Goal: Task Accomplishment & Management: Complete application form

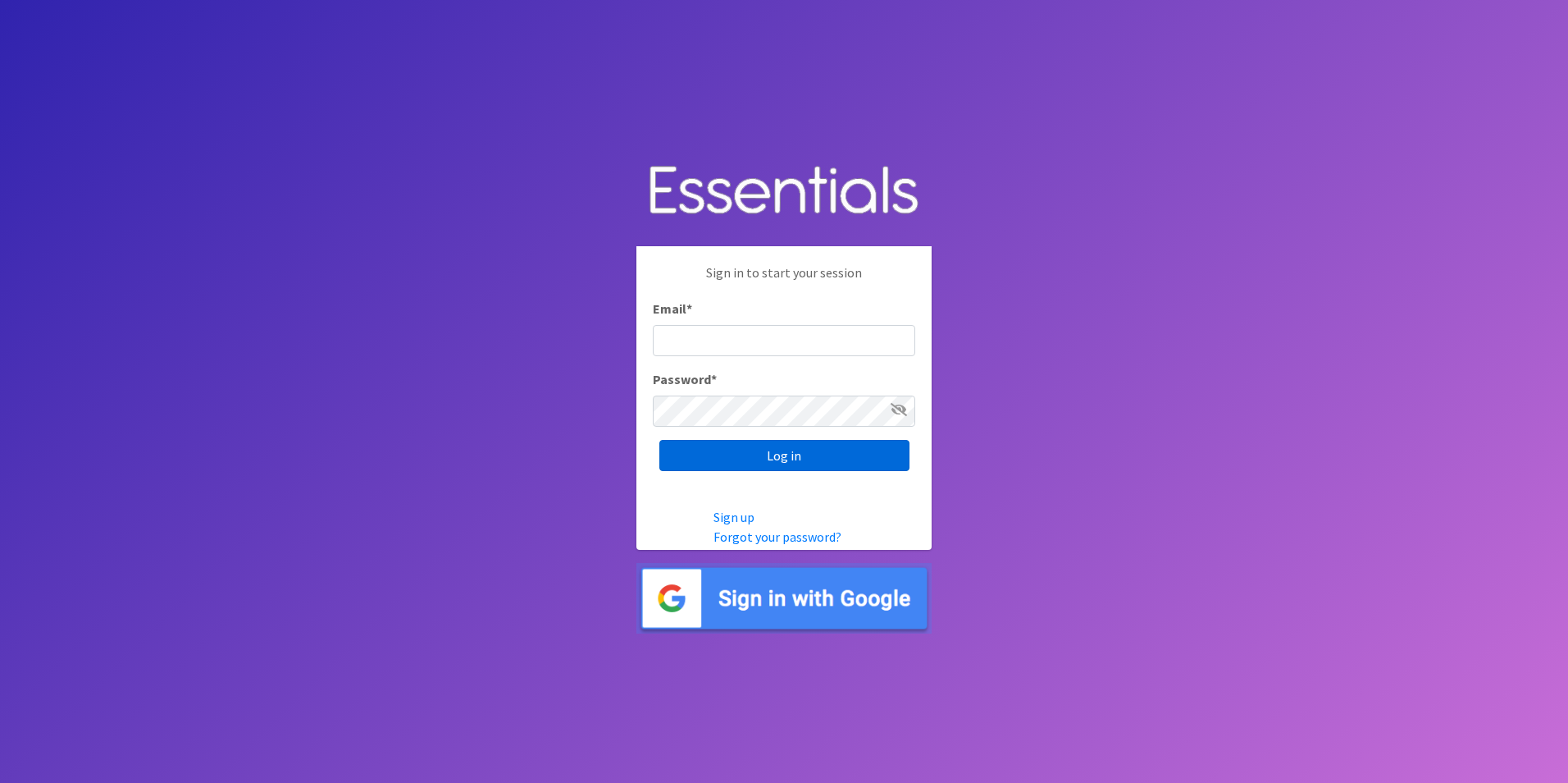
type input "[PERSON_NAME][EMAIL_ADDRESS][DOMAIN_NAME]"
click at [792, 454] on input "Log in" at bounding box center [784, 455] width 250 height 31
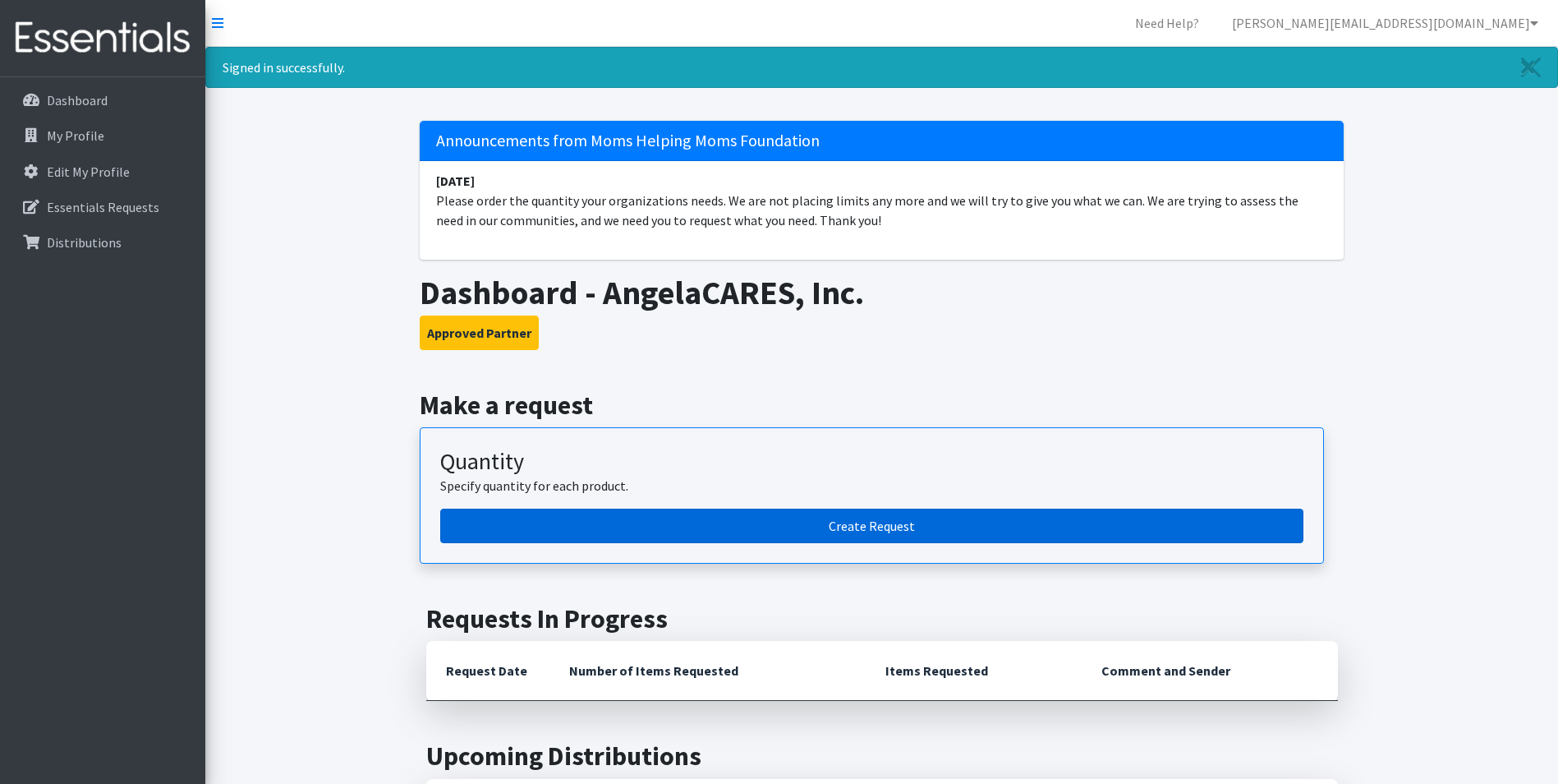
click at [864, 531] on link "Create Request" at bounding box center [872, 526] width 864 height 35
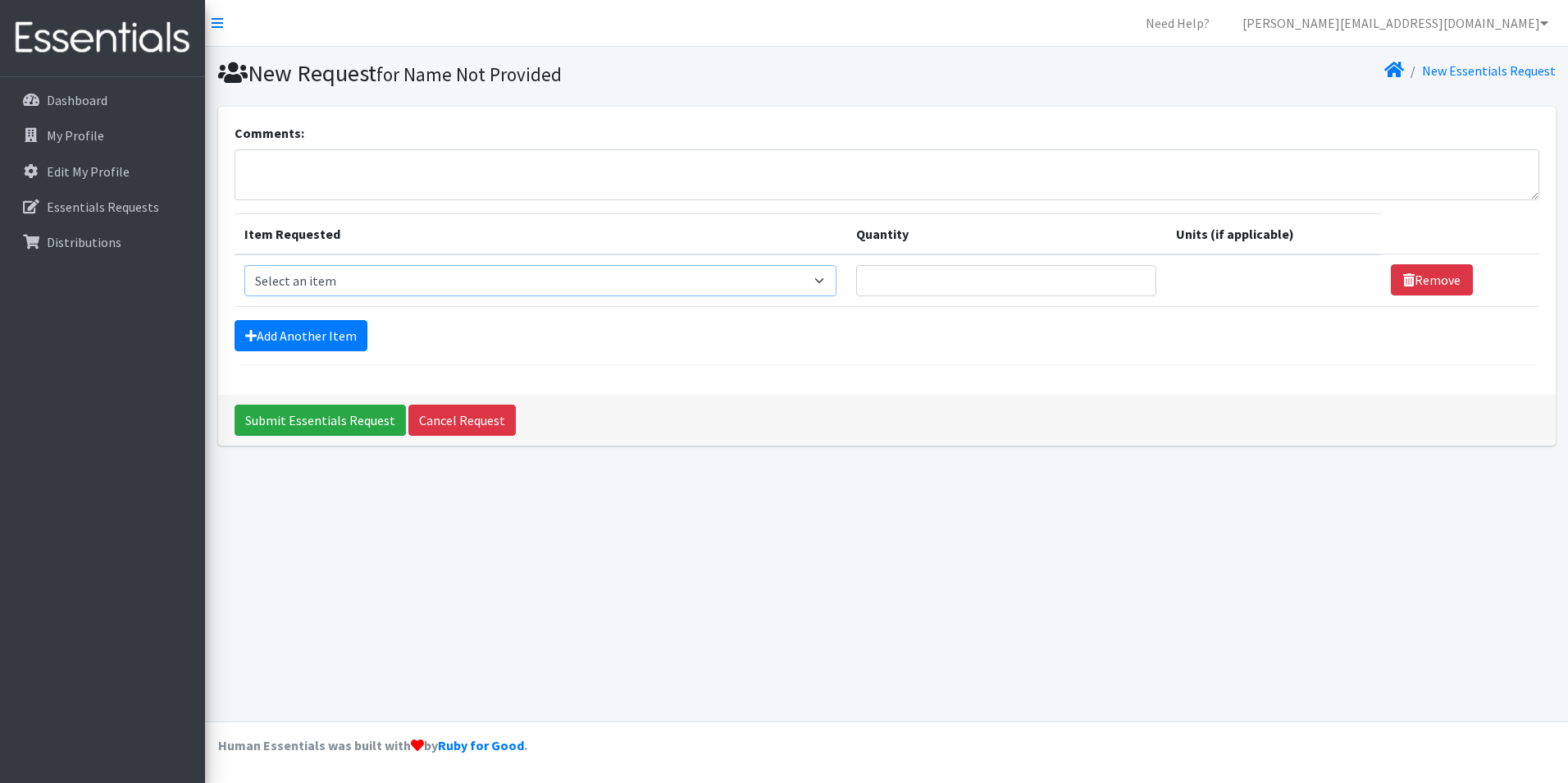
drag, startPoint x: 316, startPoint y: 273, endPoint x: 323, endPoint y: 295, distance: 23.1
click at [316, 273] on select "Select an item # of Children this order will serve # of Individuals Living in H…" at bounding box center [541, 280] width 593 height 31
click at [1258, 560] on div "New Request for Name Not Provided New Essentials Request Comments: Item Request…" at bounding box center [886, 384] width 1363 height 674
